Goal: Transaction & Acquisition: Register for event/course

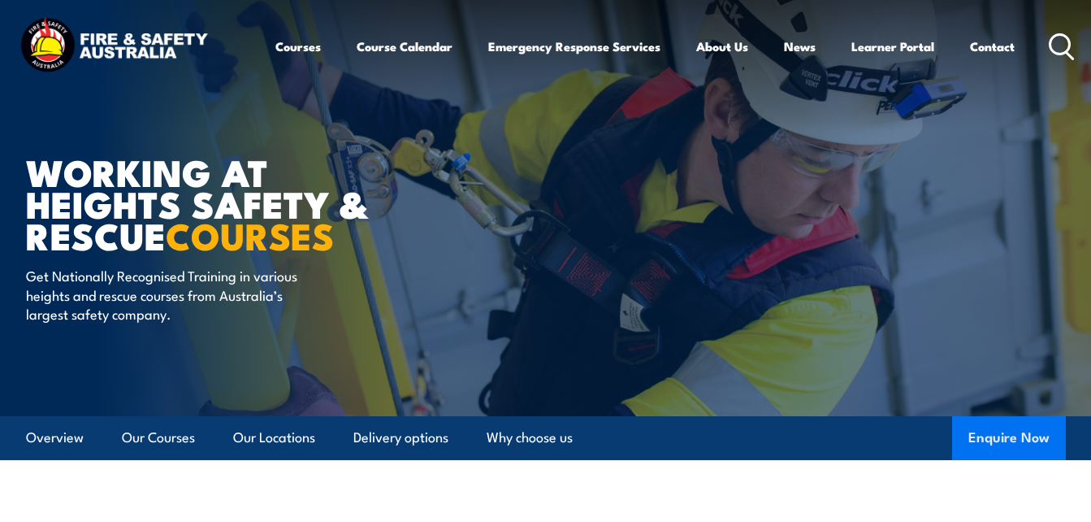
click at [971, 436] on button "Enquire Now" at bounding box center [1009, 438] width 114 height 44
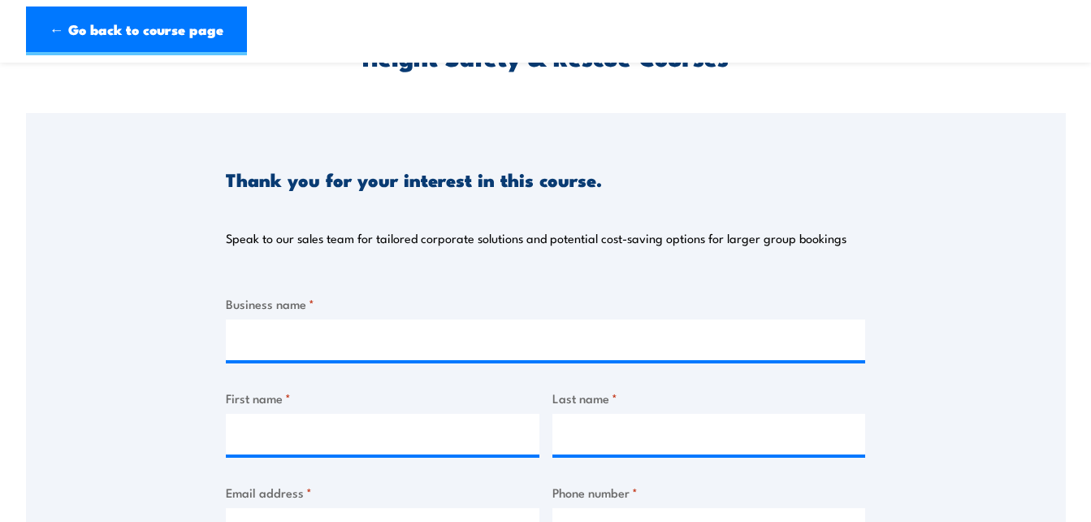
scroll to position [96, 0]
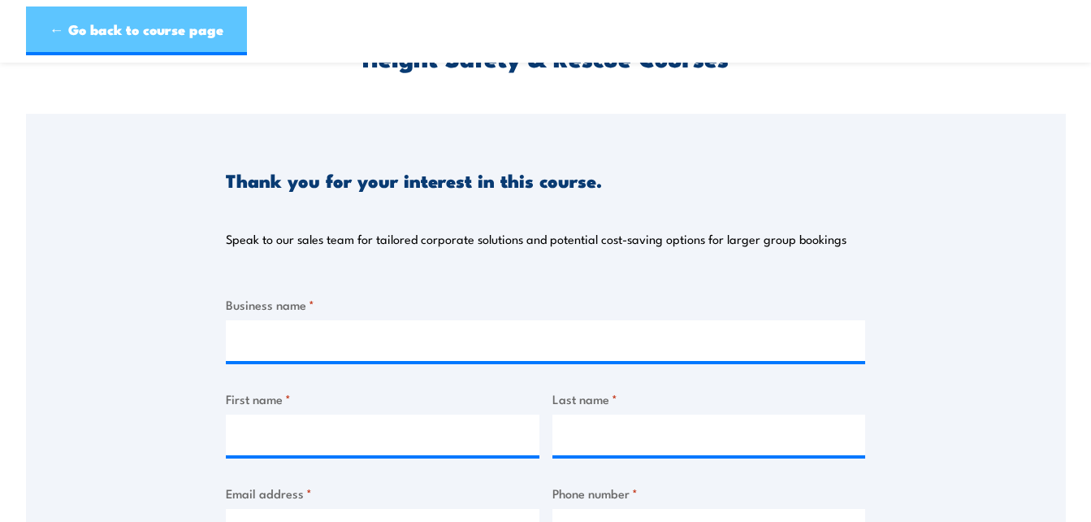
click at [123, 29] on link "← Go back to course page" at bounding box center [136, 30] width 221 height 49
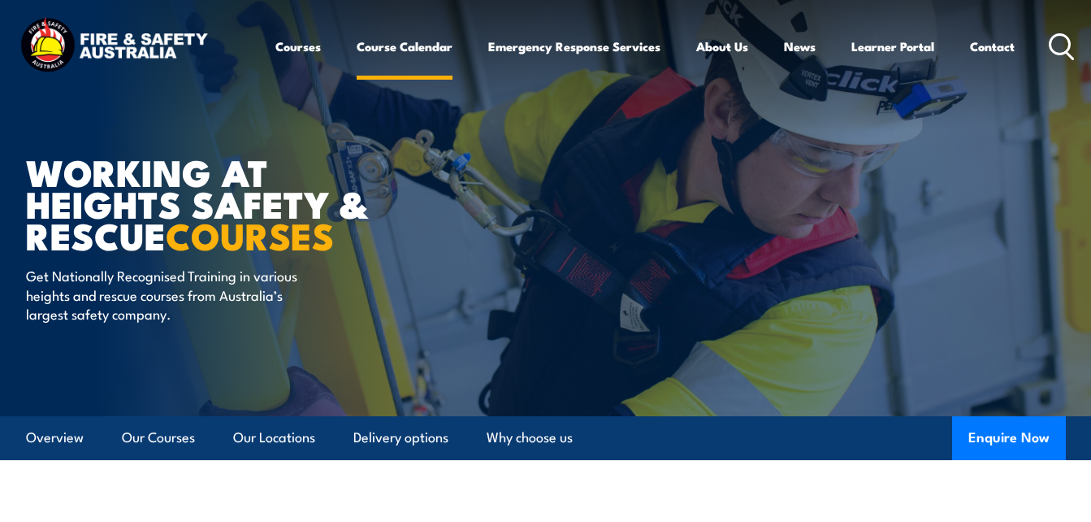
click at [422, 48] on link "Course Calendar" at bounding box center [405, 46] width 96 height 39
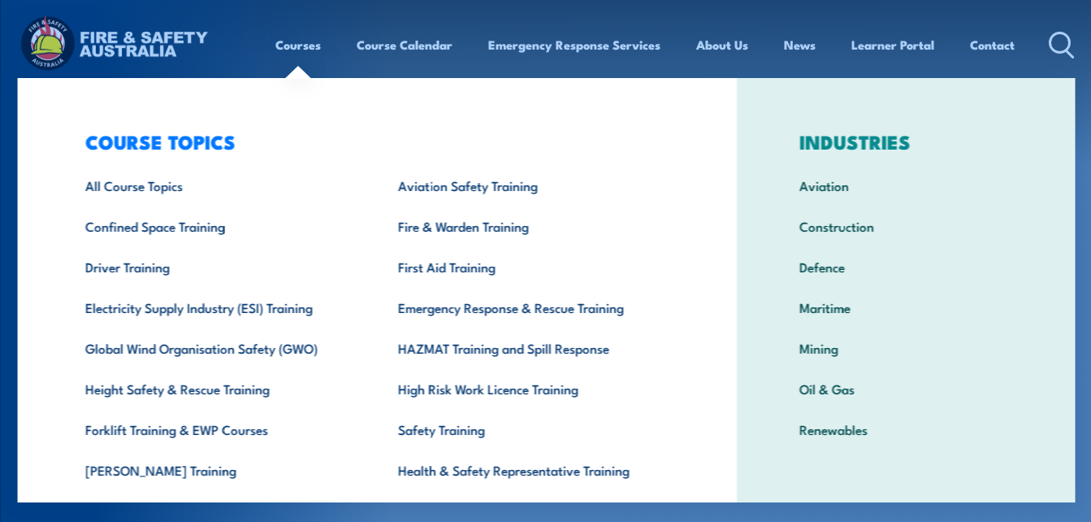
click at [300, 47] on link "Courses" at bounding box center [297, 44] width 45 height 39
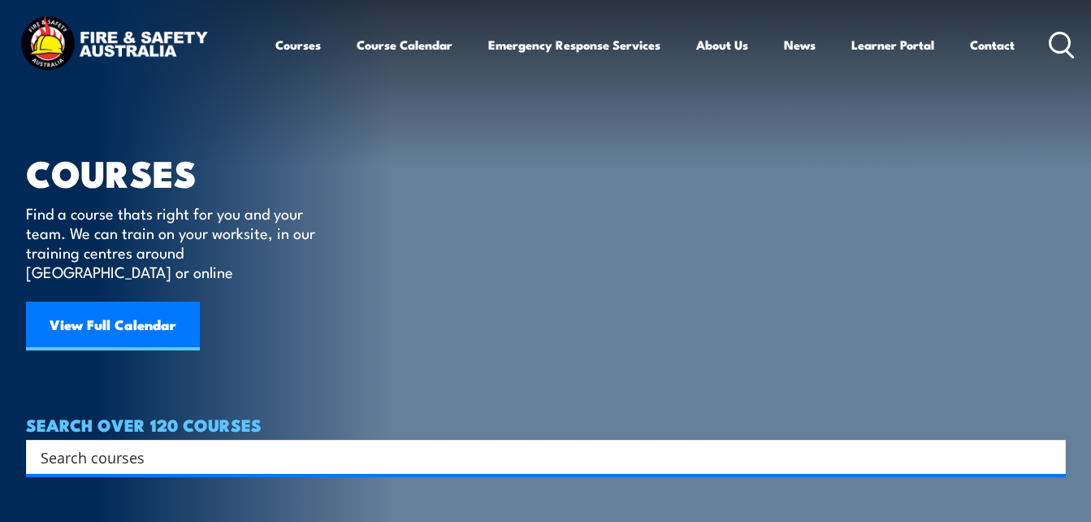
click at [300, 47] on link "Courses" at bounding box center [297, 44] width 45 height 39
click at [291, 42] on link "Courses" at bounding box center [297, 44] width 45 height 39
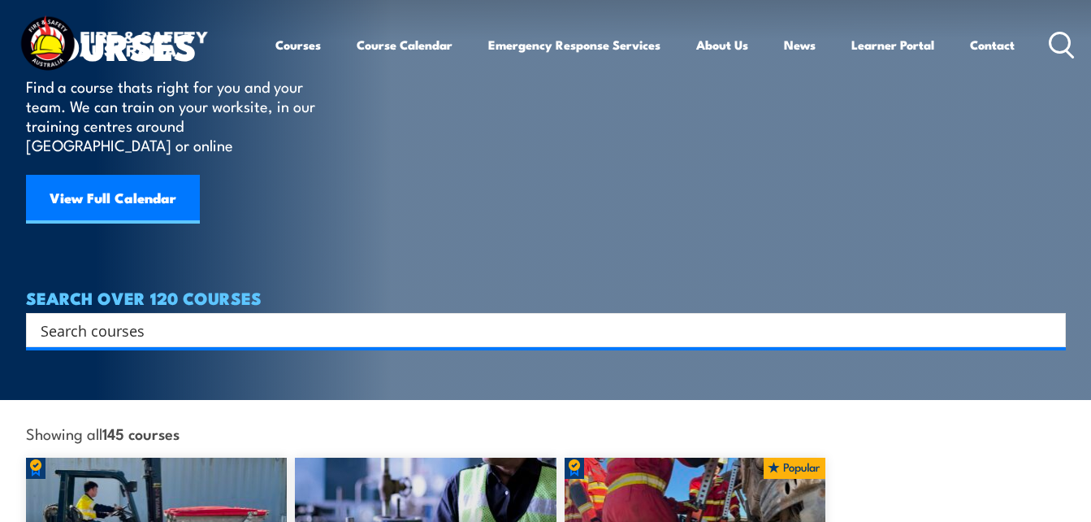
scroll to position [128, 0]
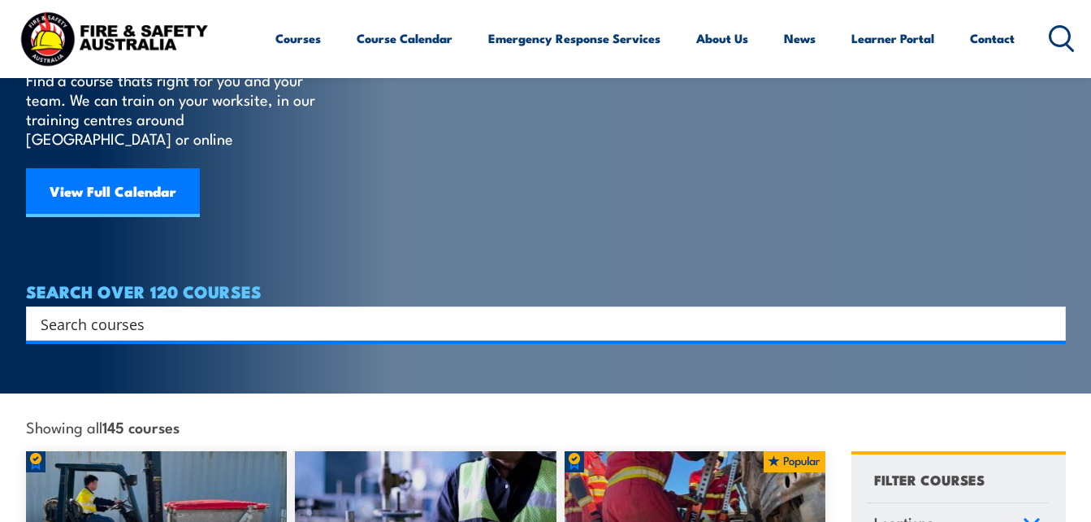
scroll to position [132, 0]
